Goal: Navigation & Orientation: Understand site structure

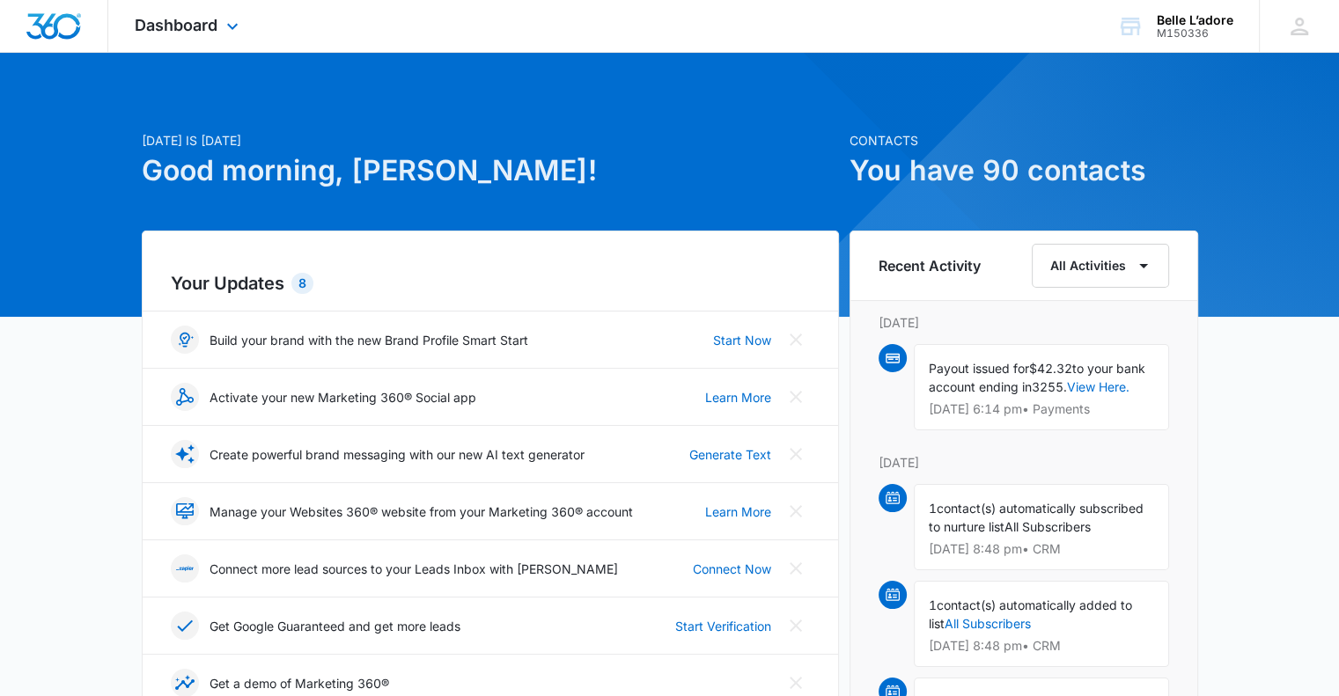
click at [221, 31] on div "Dashboard Apps Reputation Websites Forms CRM Email Social Shop Payments POS Con…" at bounding box center [188, 26] width 161 height 52
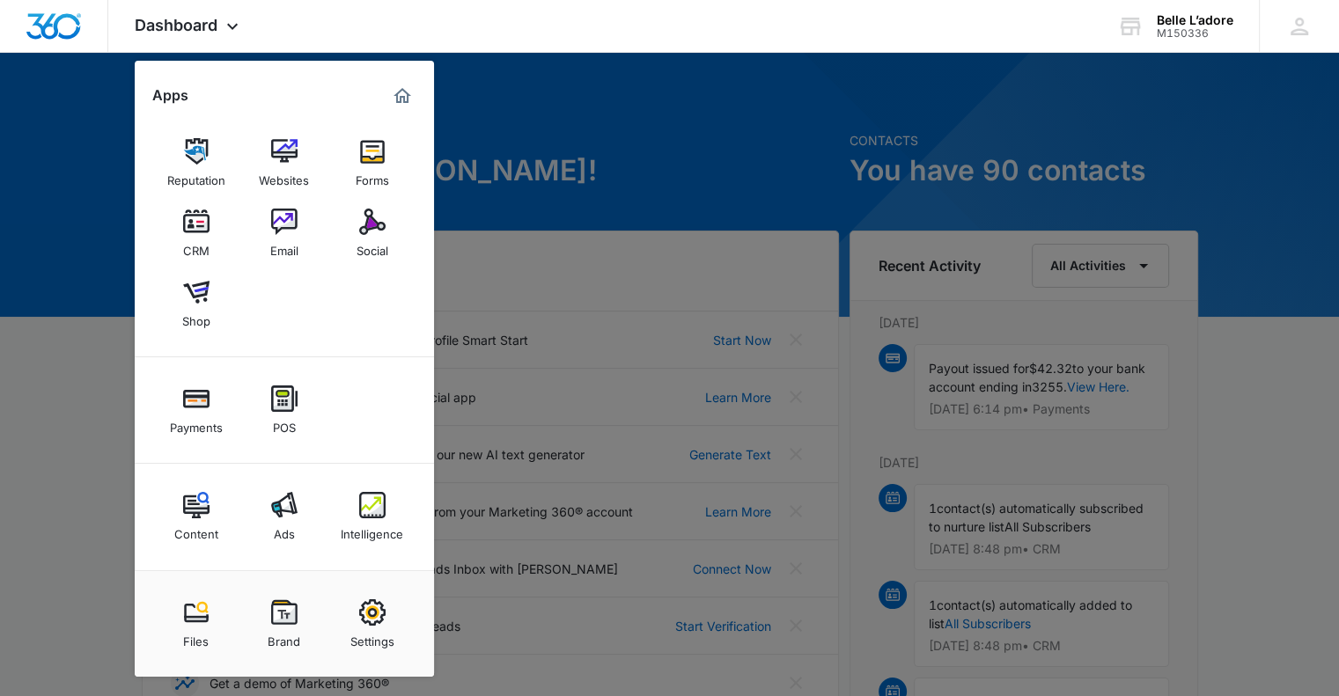
click at [495, 86] on div at bounding box center [669, 348] width 1339 height 696
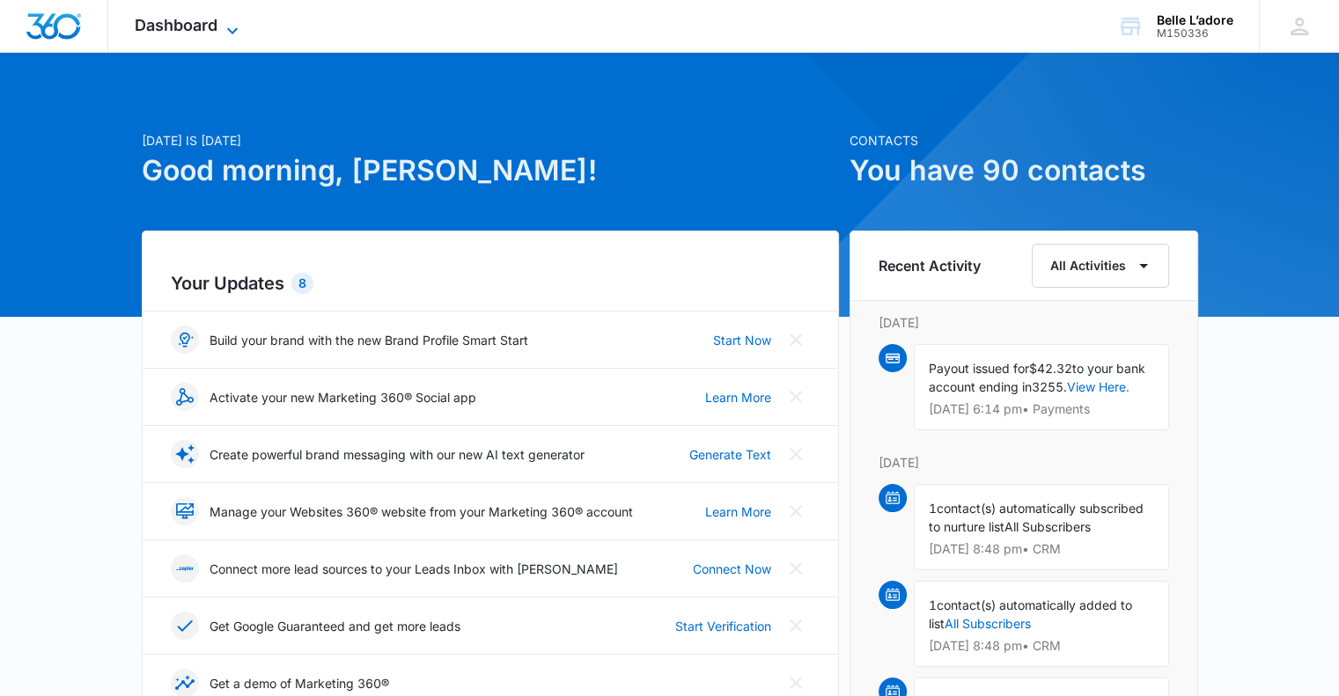
click at [232, 25] on icon at bounding box center [232, 30] width 21 height 21
